Goal: Navigation & Orientation: Find specific page/section

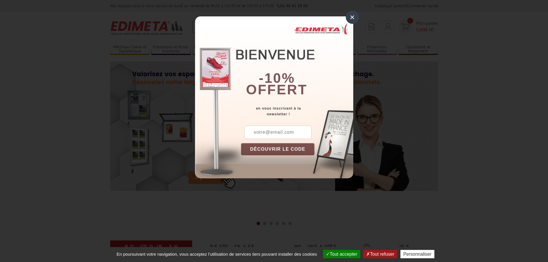
click at [354, 19] on div "×" at bounding box center [352, 17] width 13 height 13
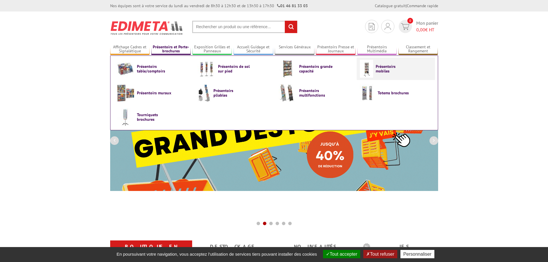
click at [381, 69] on span "Présentoirs mobiles" at bounding box center [393, 68] width 35 height 9
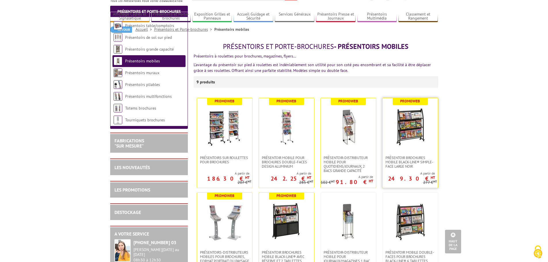
scroll to position [29, 0]
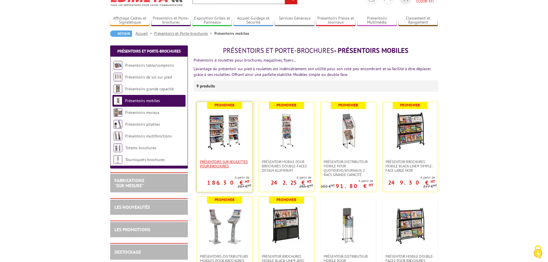
click at [229, 162] on span "Présentoirs sur roulettes pour brochures" at bounding box center [224, 164] width 49 height 9
